Goal: Check status: Check status

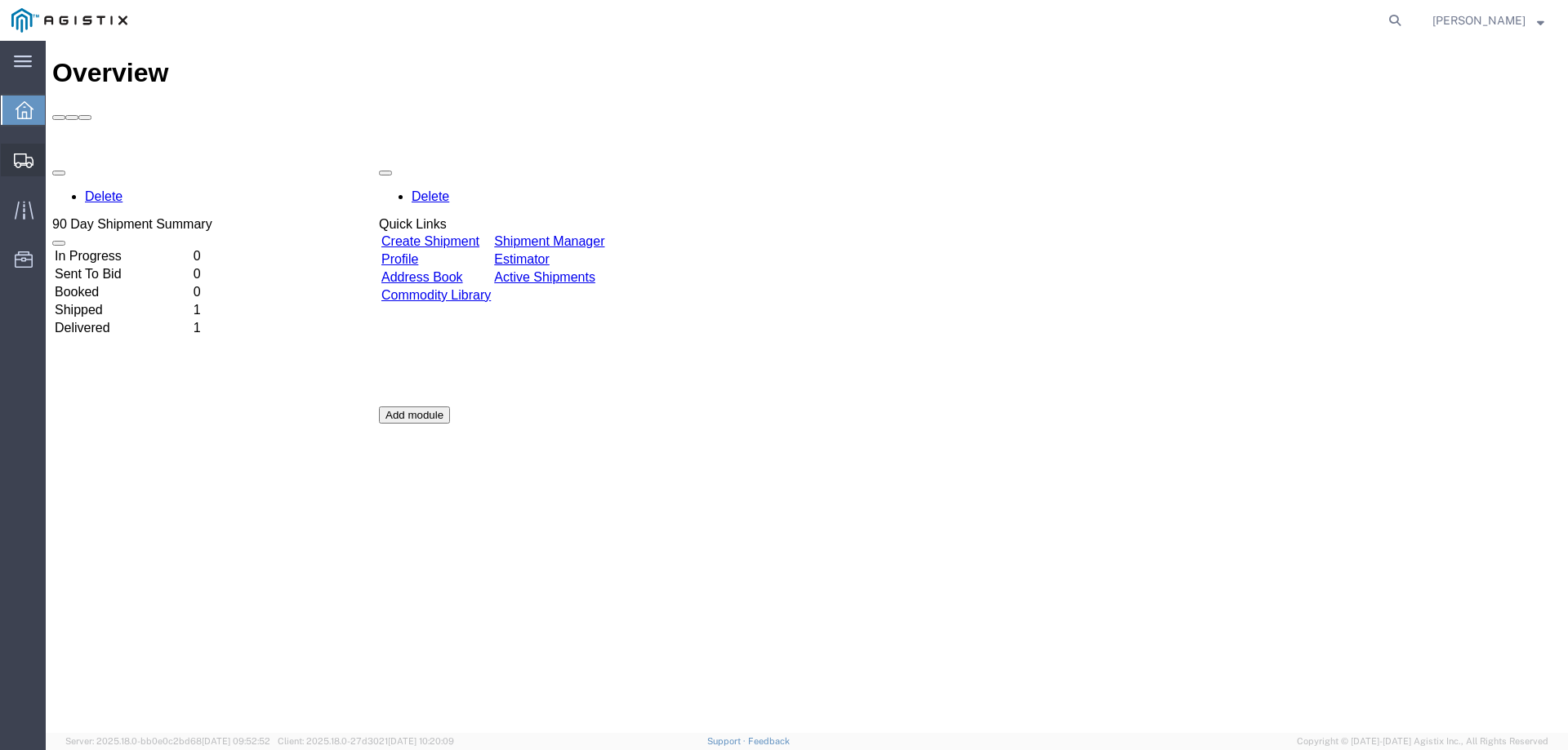
click at [57, 162] on span "Shipments" at bounding box center [51, 159] width 12 height 32
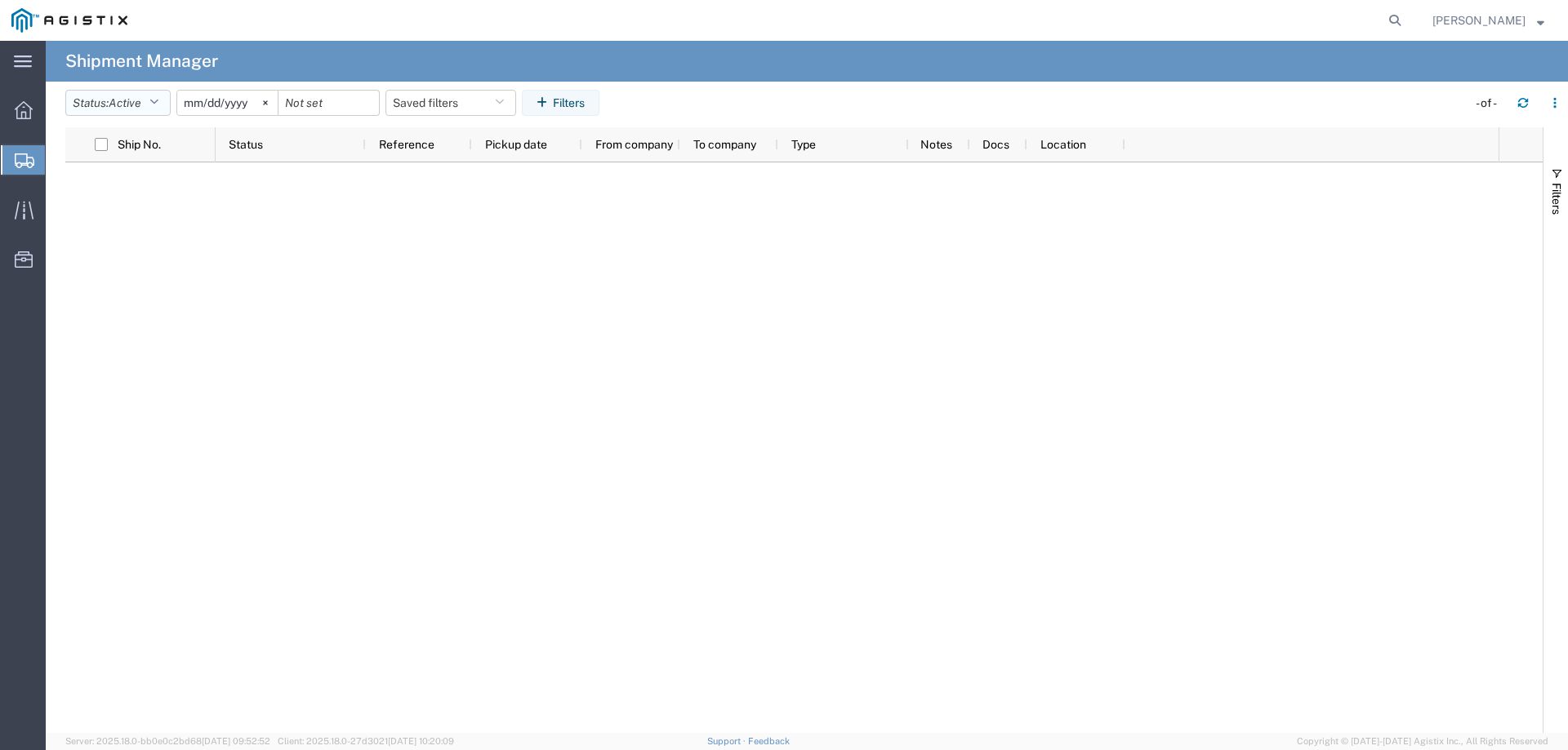
click at [129, 104] on span "Active" at bounding box center [124, 103] width 32 height 13
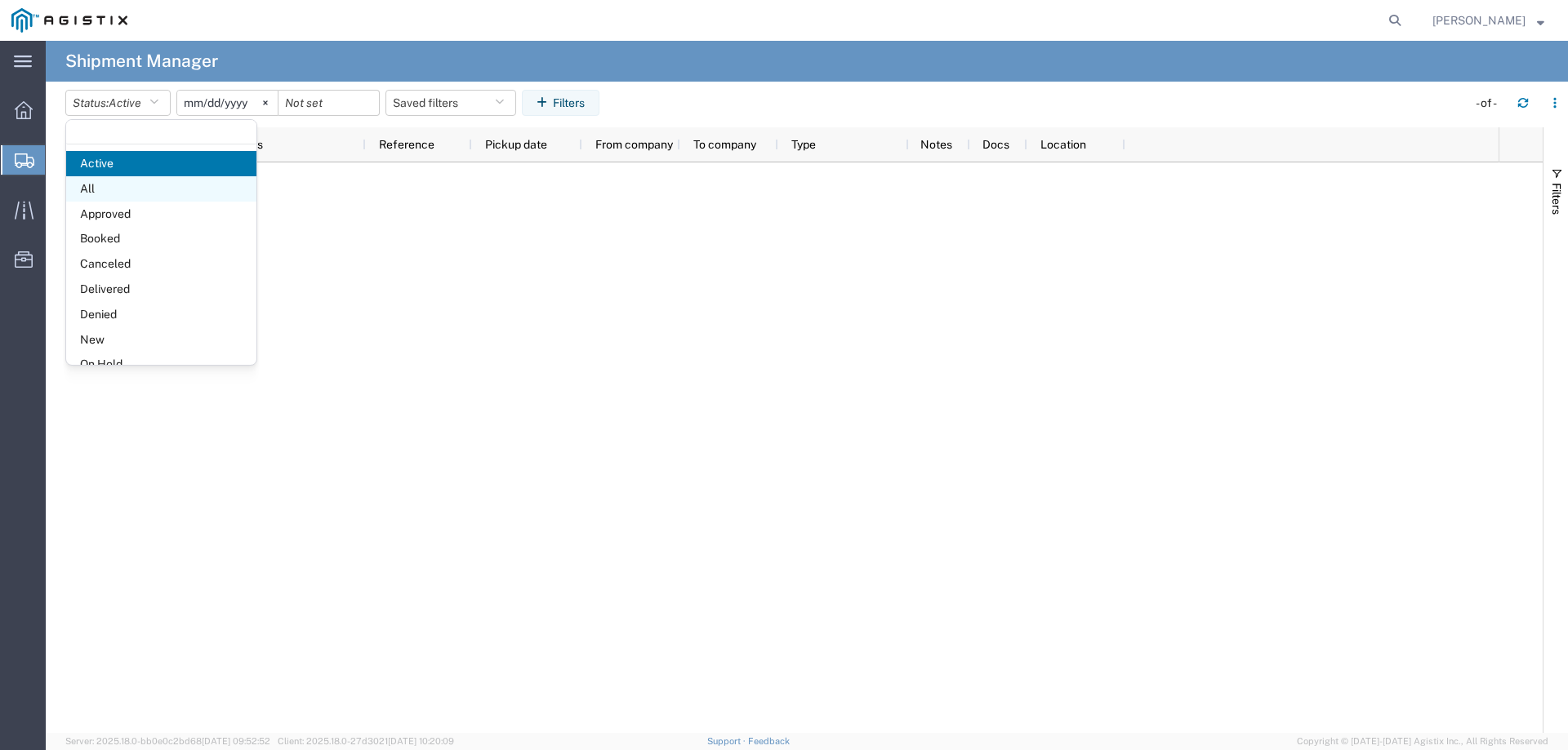
click at [132, 186] on span "All" at bounding box center [161, 189] width 191 height 25
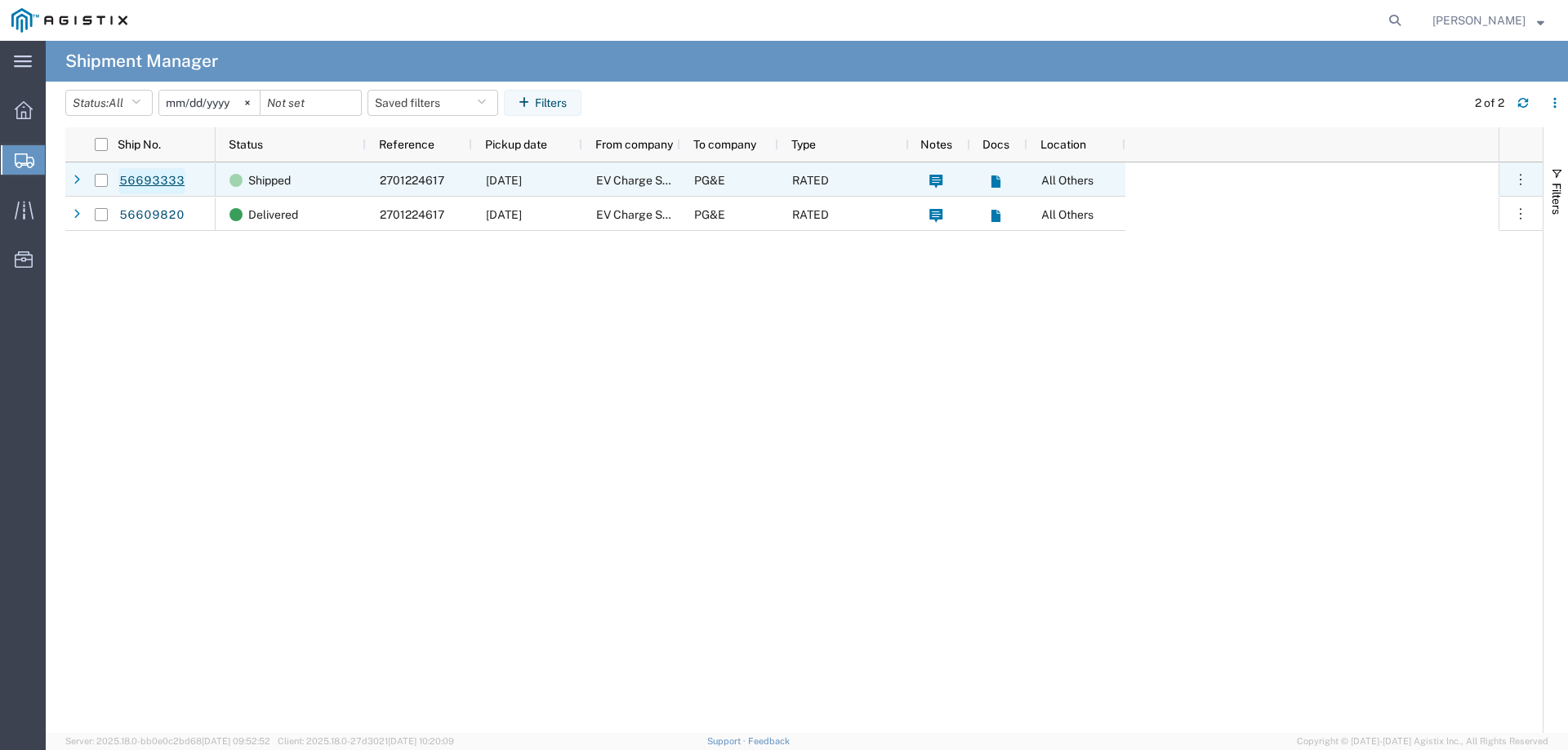
click at [163, 181] on link "56693333" at bounding box center [151, 181] width 67 height 26
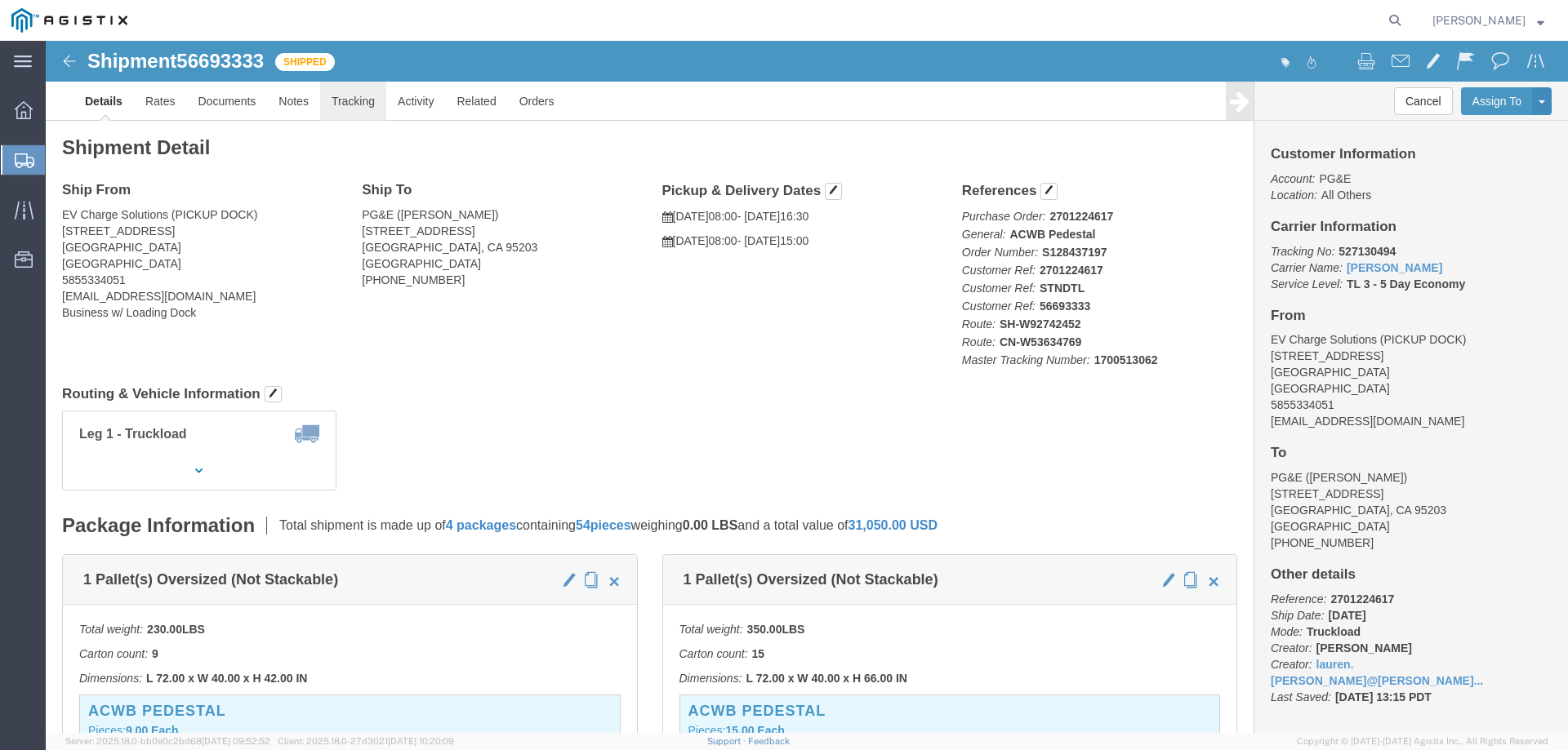
click link "Tracking"
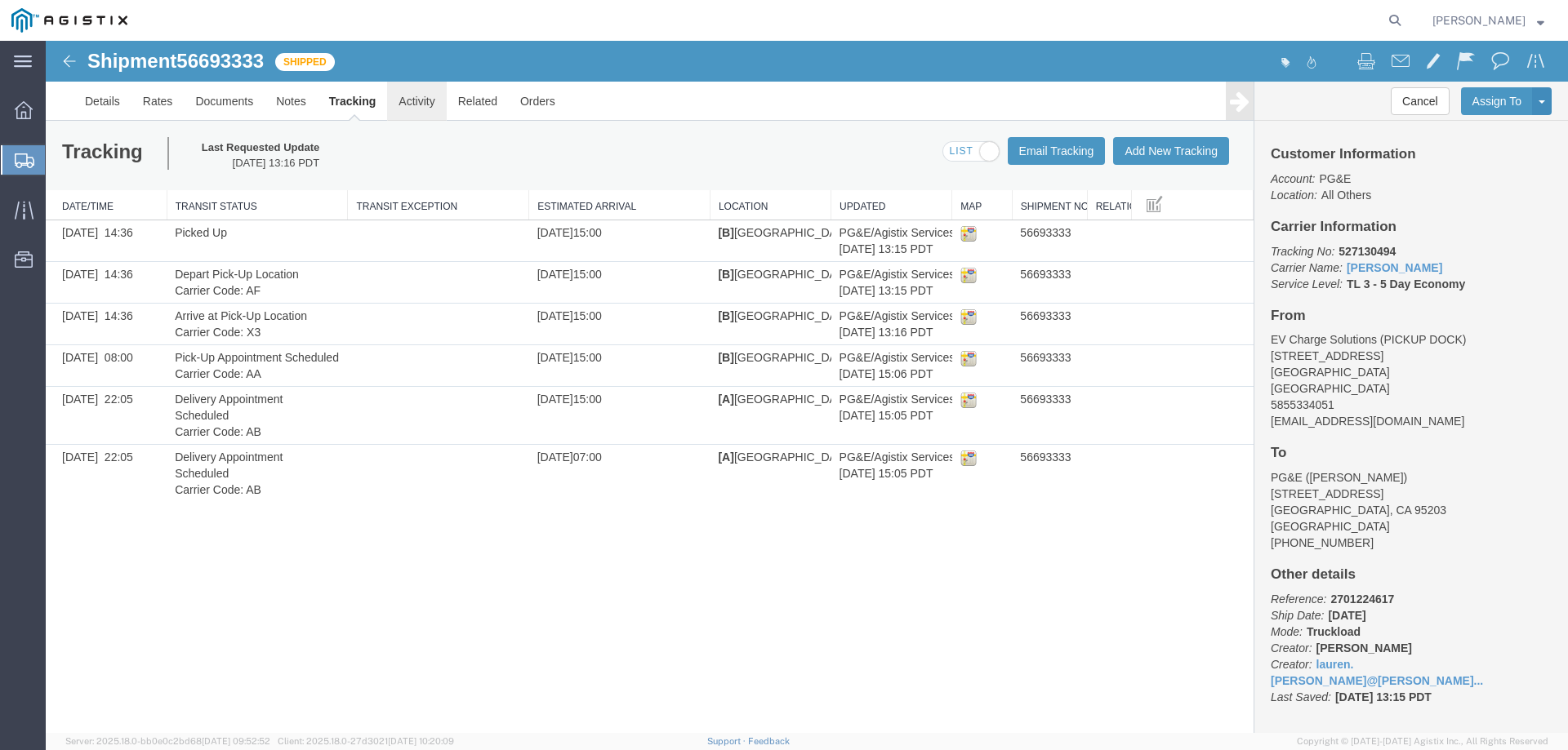
click at [417, 103] on link "Activity" at bounding box center [416, 102] width 59 height 39
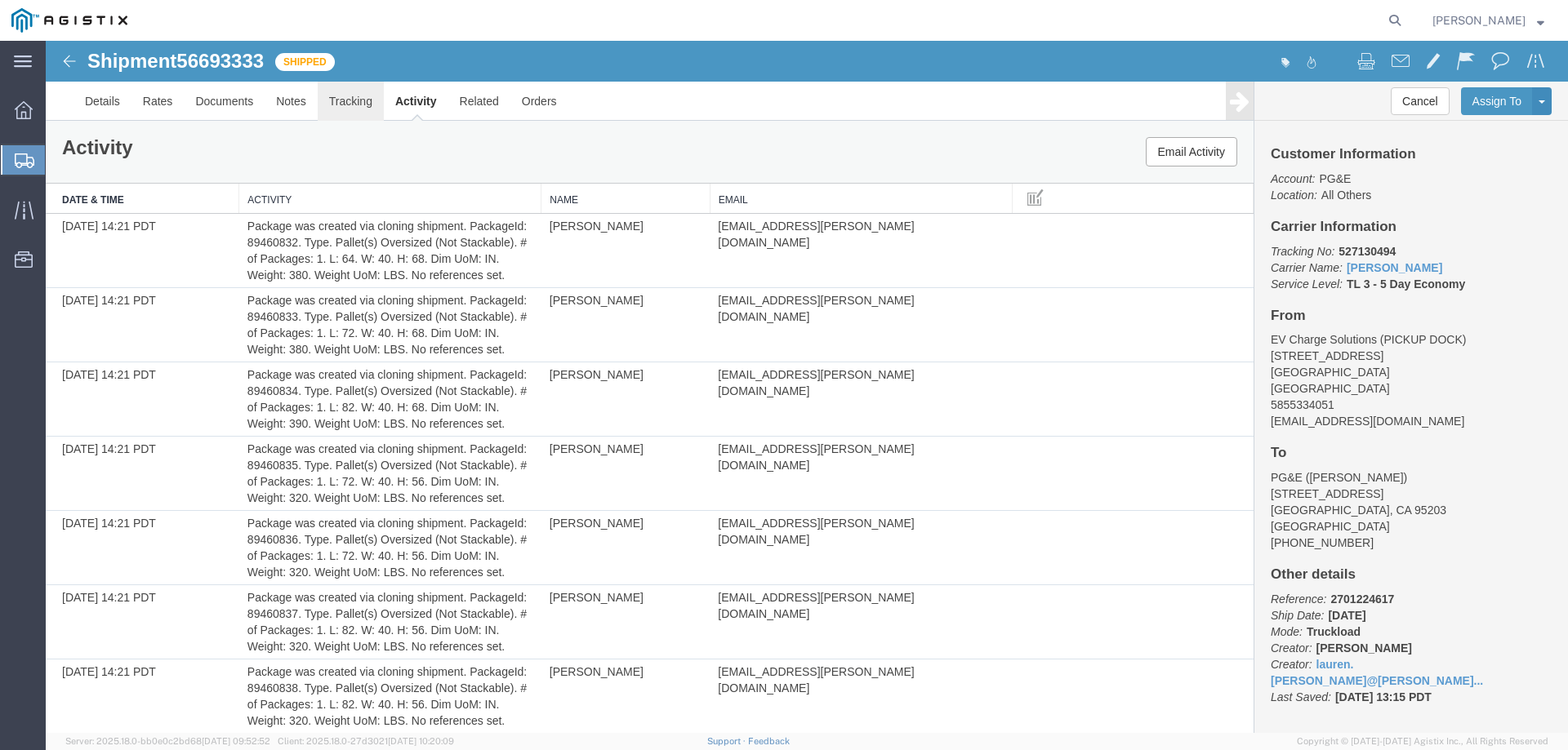
click at [360, 102] on link "Tracking" at bounding box center [351, 102] width 66 height 39
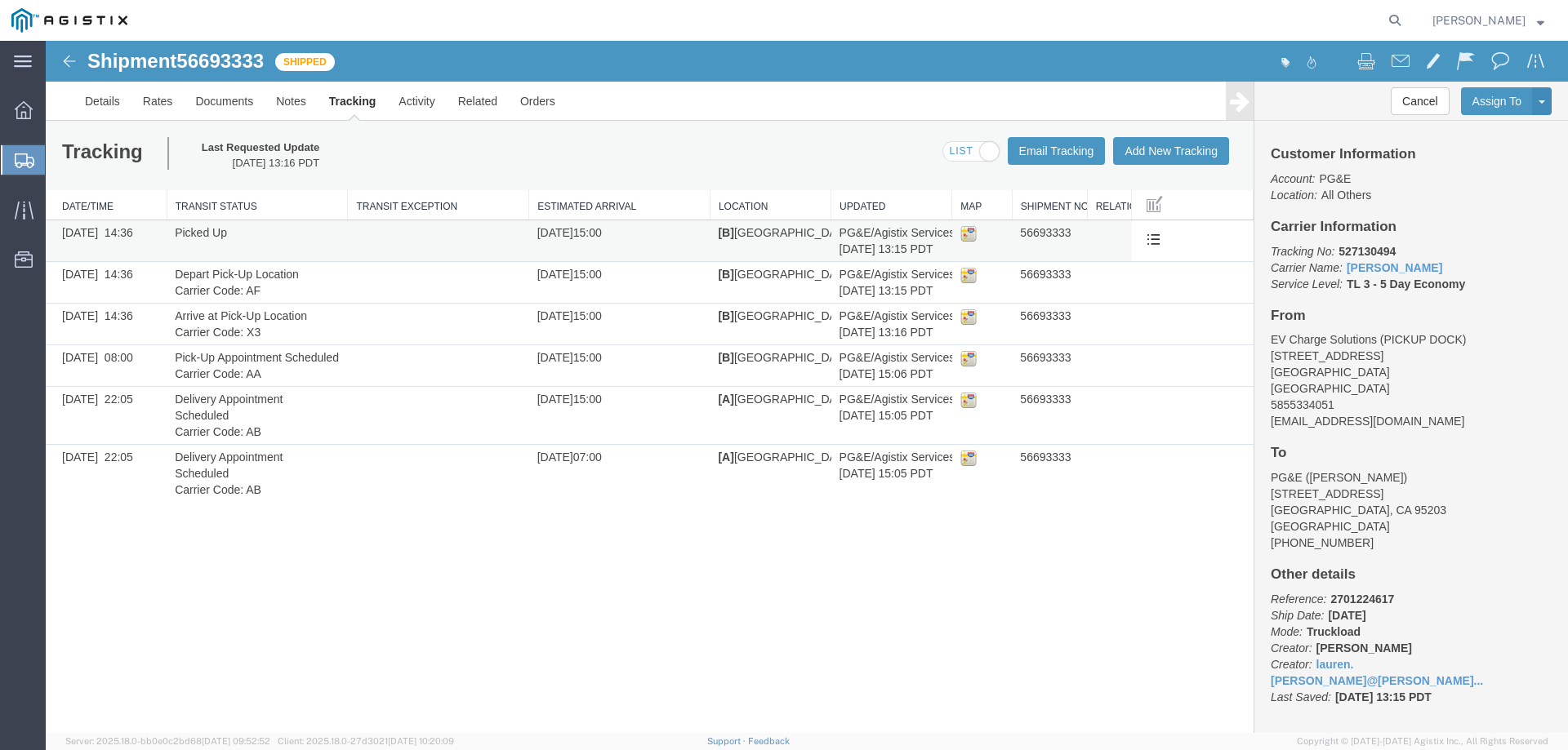
click at [974, 235] on img at bounding box center [968, 233] width 17 height 17
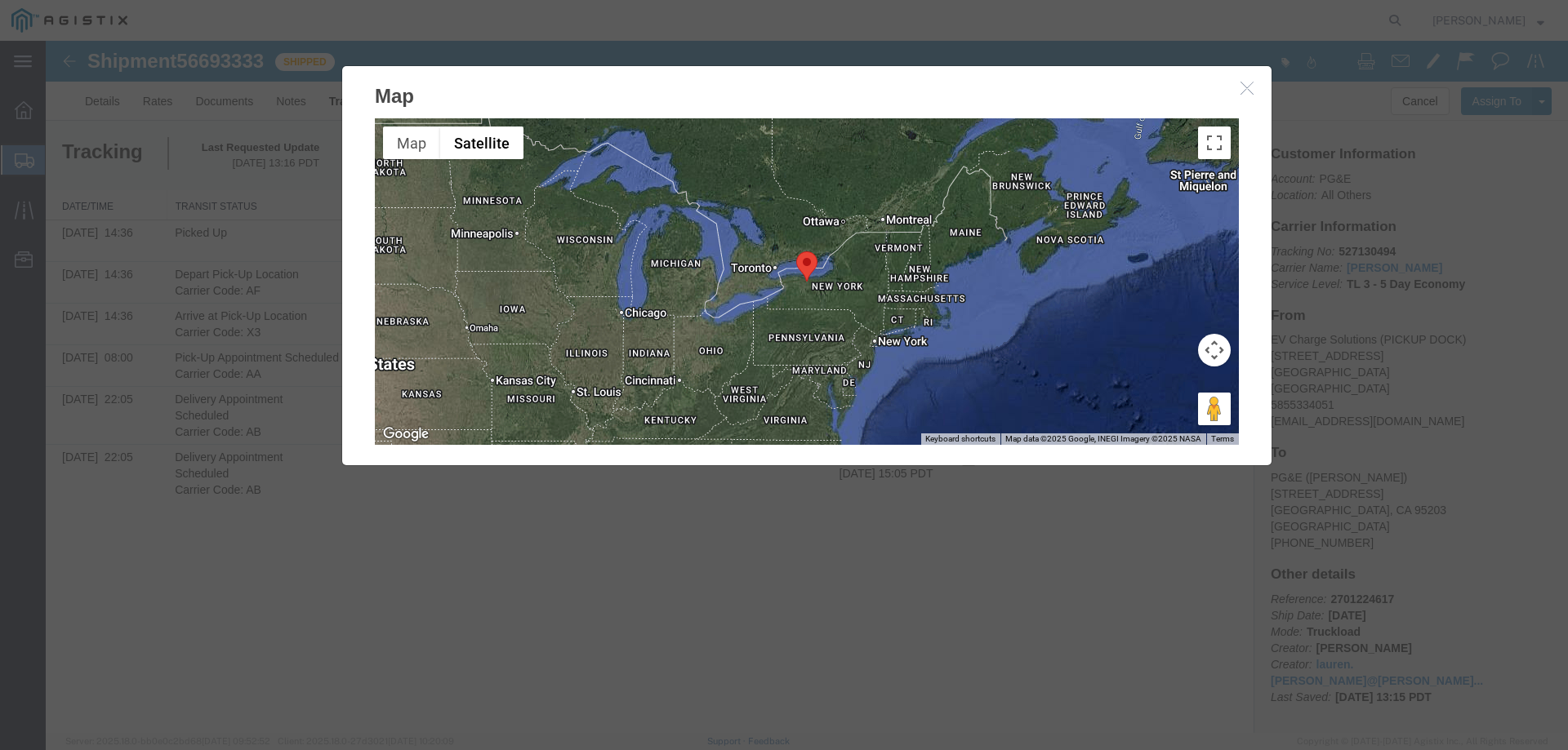
click at [689, 599] on div at bounding box center [807, 387] width 1523 height 692
click at [1246, 87] on icon "button" at bounding box center [1247, 88] width 13 height 14
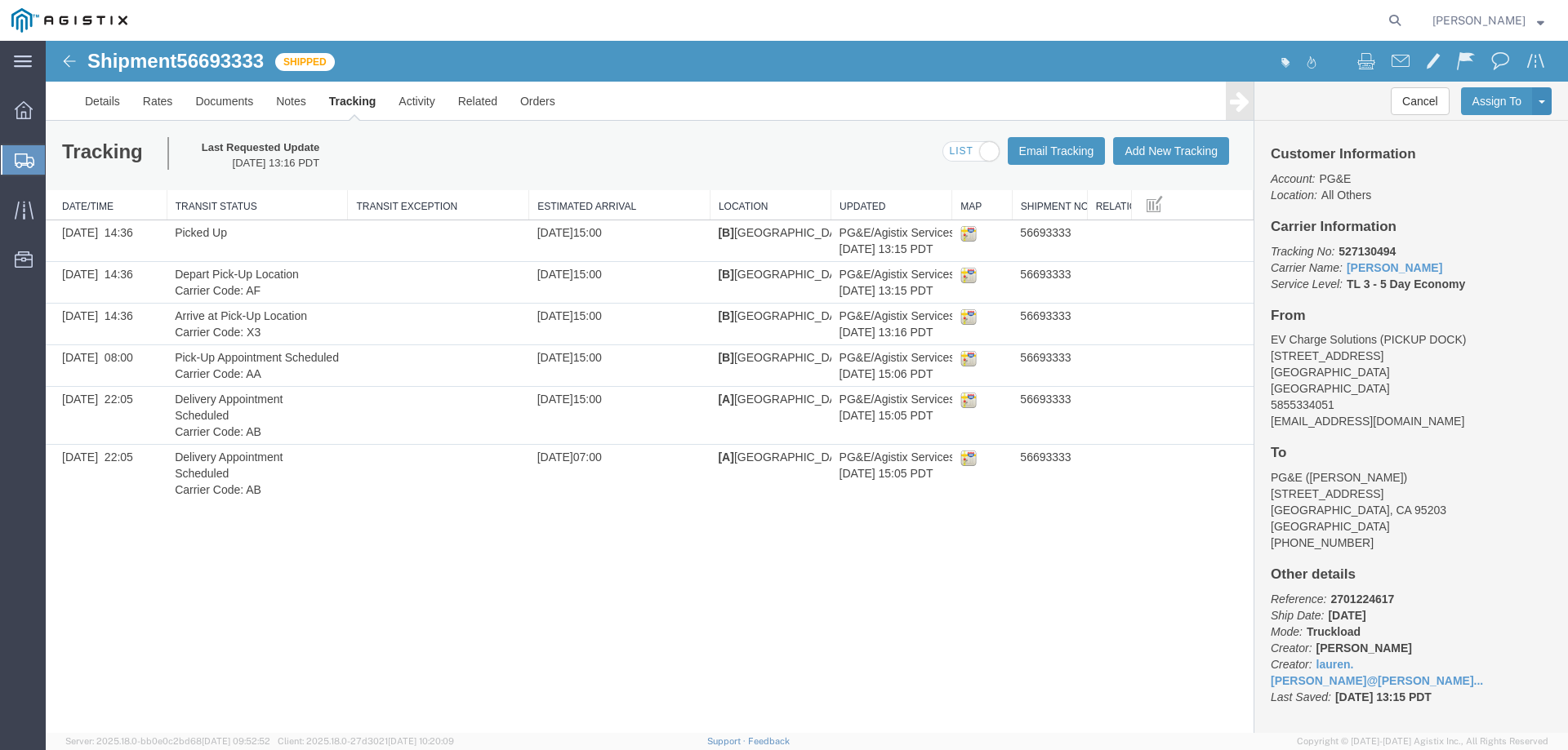
click at [64, 59] on img at bounding box center [69, 62] width 20 height 20
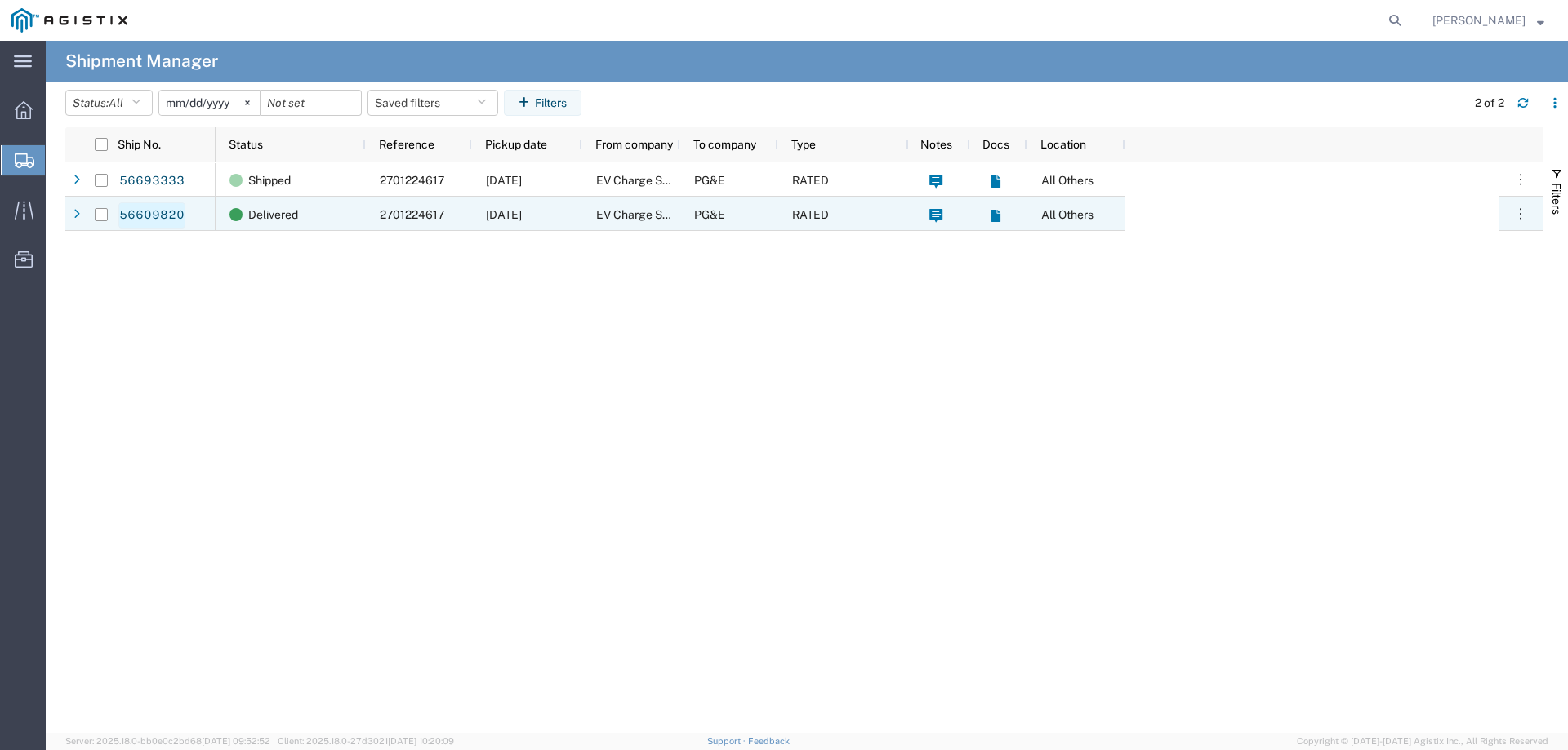
click at [148, 209] on link "56609820" at bounding box center [151, 215] width 67 height 26
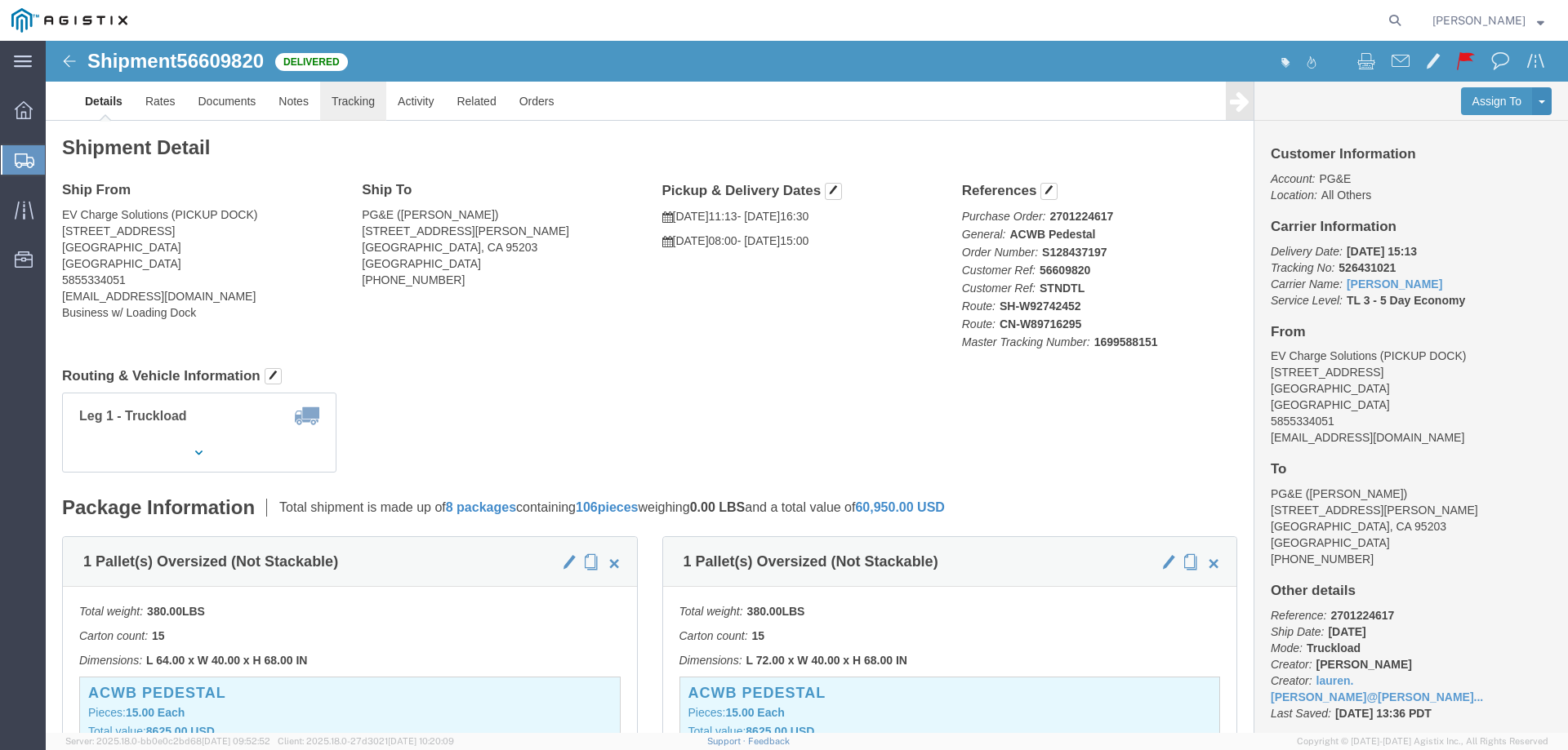
click link "Tracking"
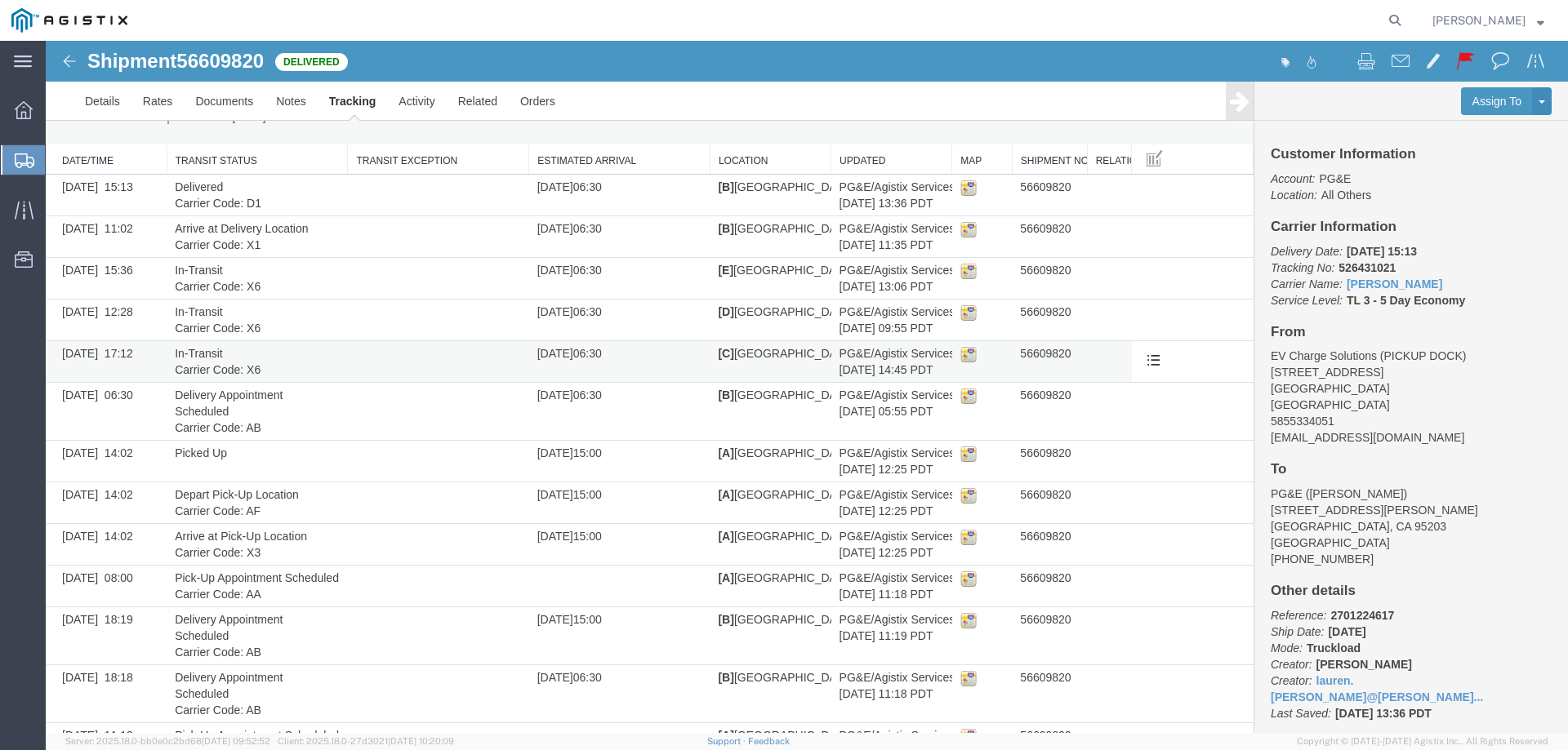
scroll to position [45, 0]
